Goal: Task Accomplishment & Management: Manage account settings

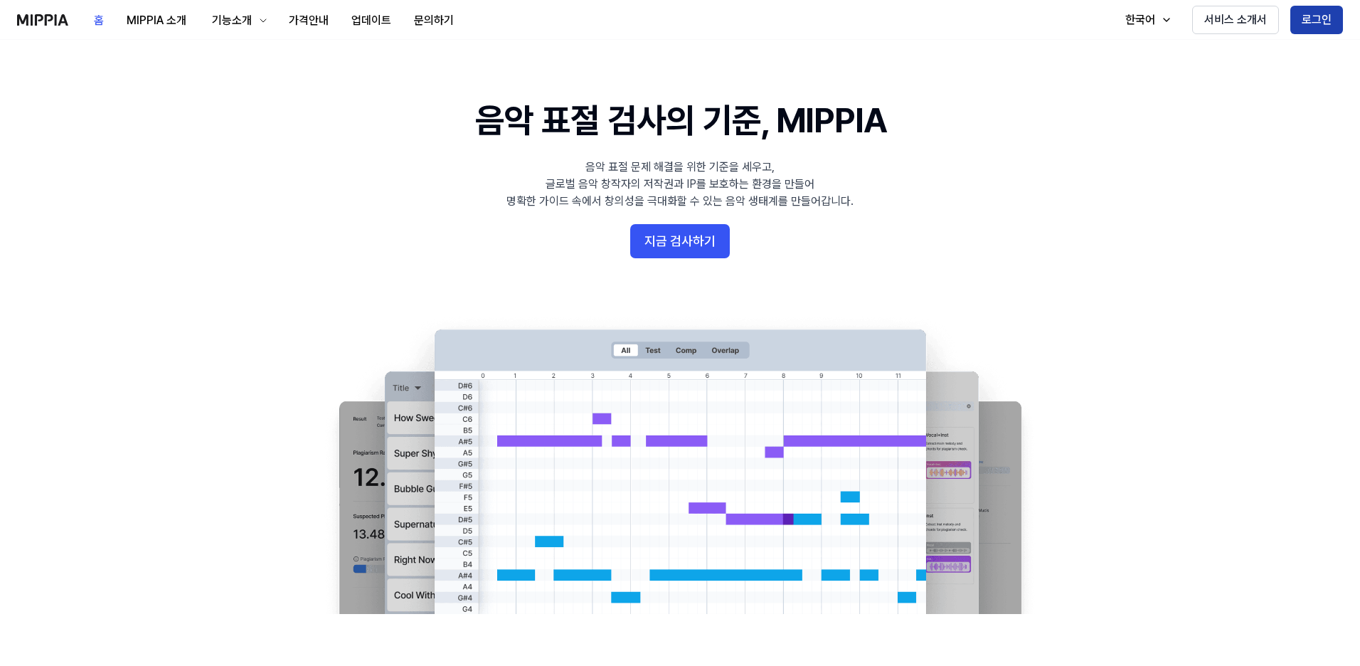
click at [1315, 14] on button "로그인" at bounding box center [1316, 20] width 53 height 28
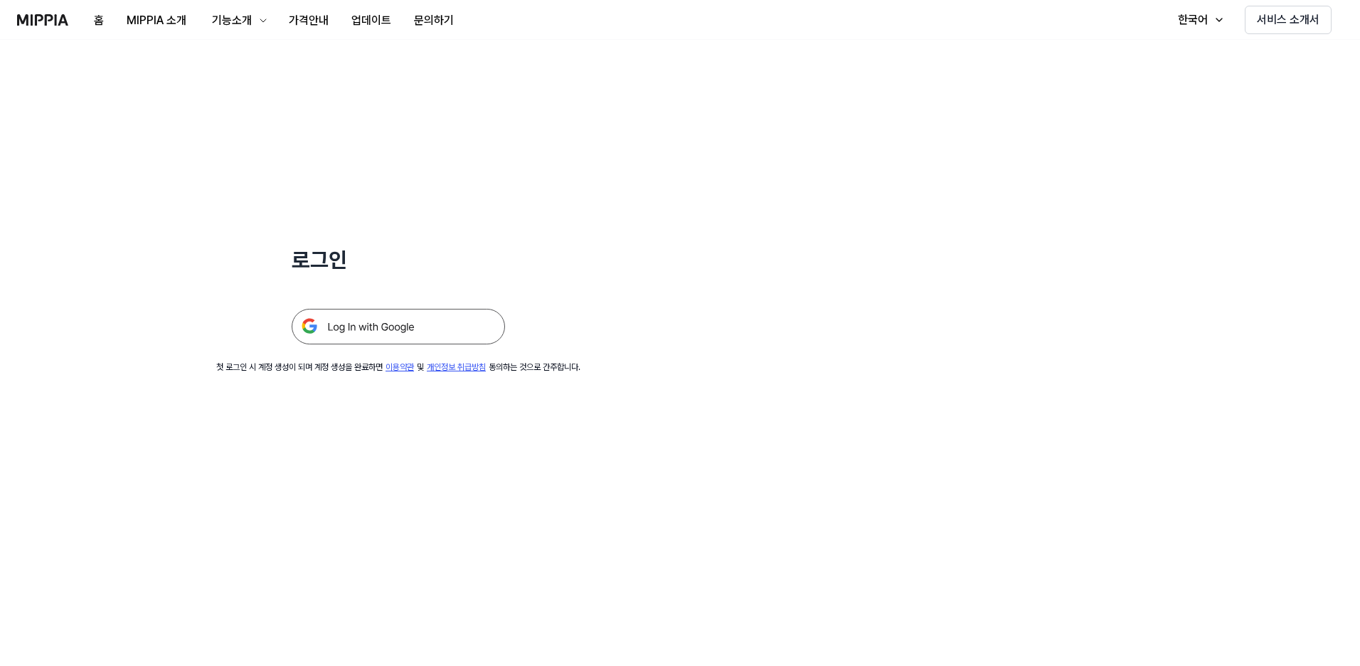
click at [398, 330] on img at bounding box center [398, 327] width 213 height 36
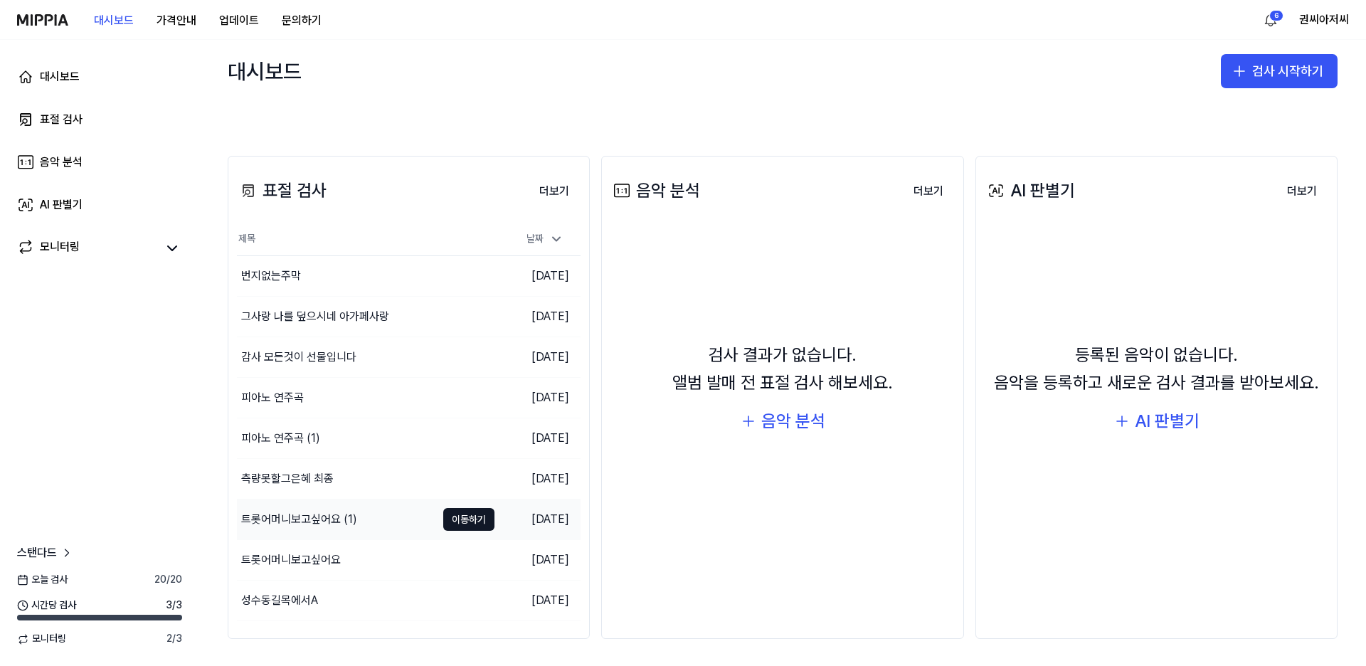
scroll to position [231, 0]
